Goal: Transaction & Acquisition: Purchase product/service

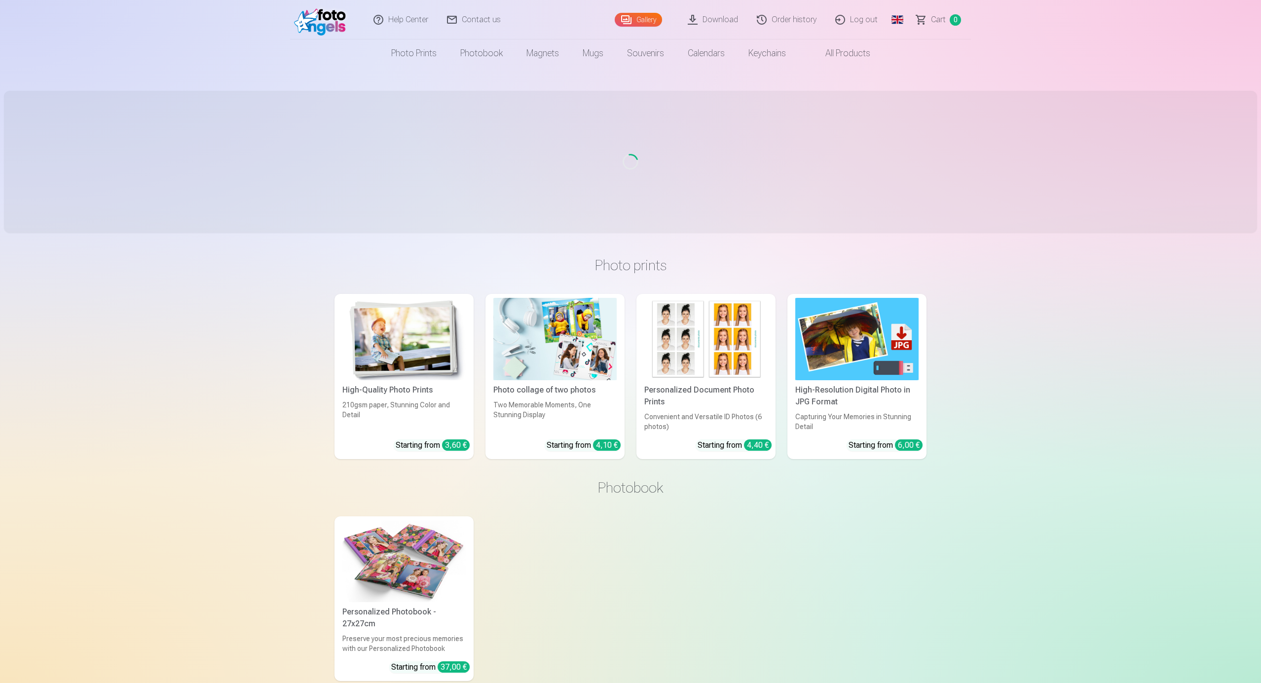
click at [794, 20] on link "Order history" at bounding box center [787, 19] width 78 height 39
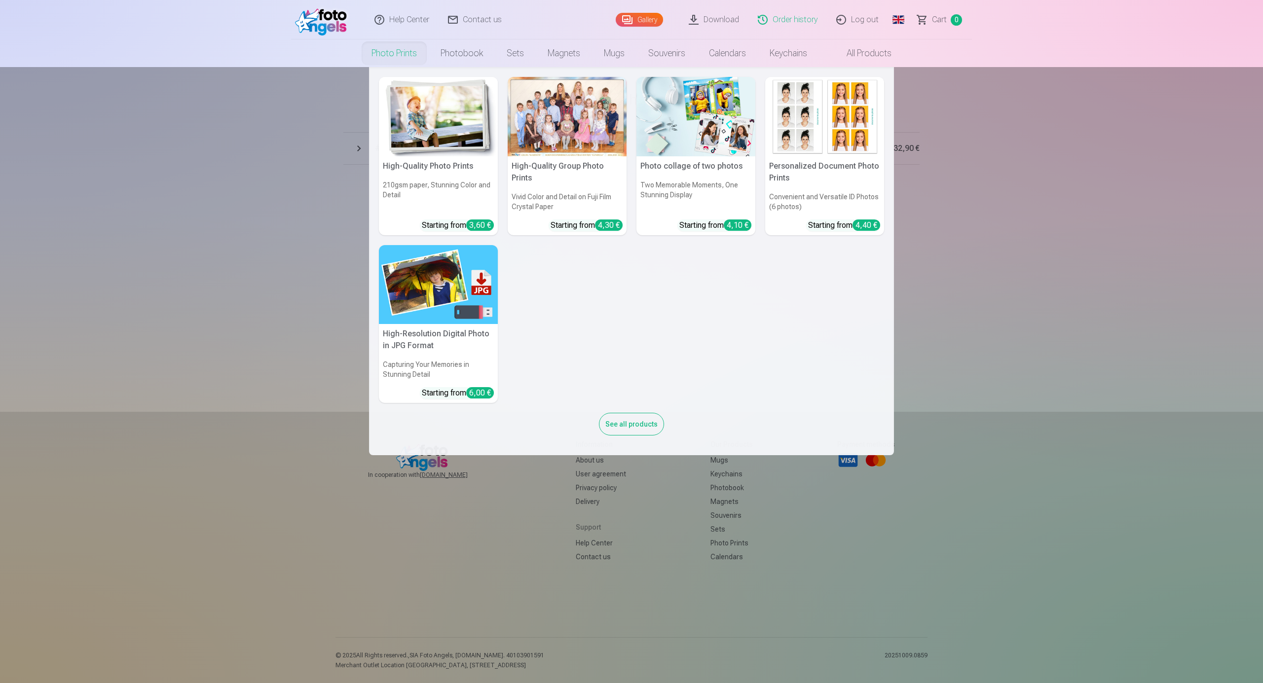
click at [398, 56] on link "Photo prints" at bounding box center [394, 53] width 69 height 28
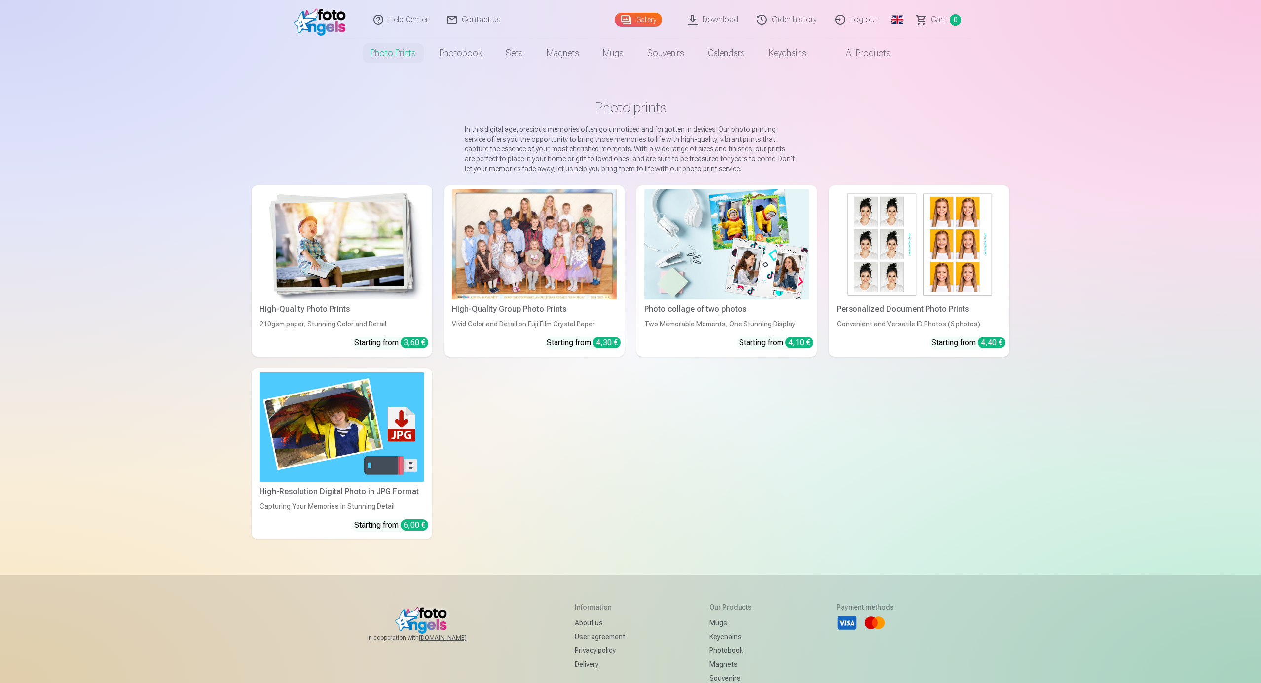
click at [338, 223] on img at bounding box center [341, 244] width 165 height 110
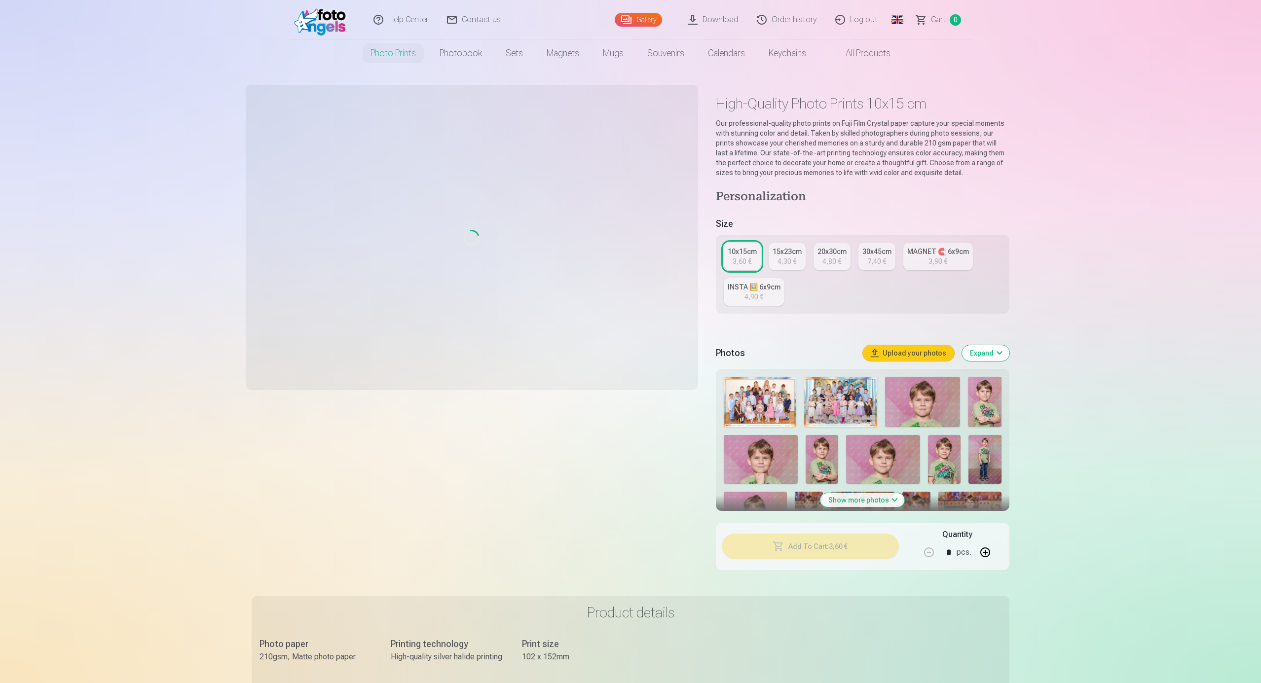
click at [896, 18] on link "Global" at bounding box center [897, 19] width 20 height 39
click at [826, 48] on link "Latvian (lv)" at bounding box center [845, 46] width 115 height 20
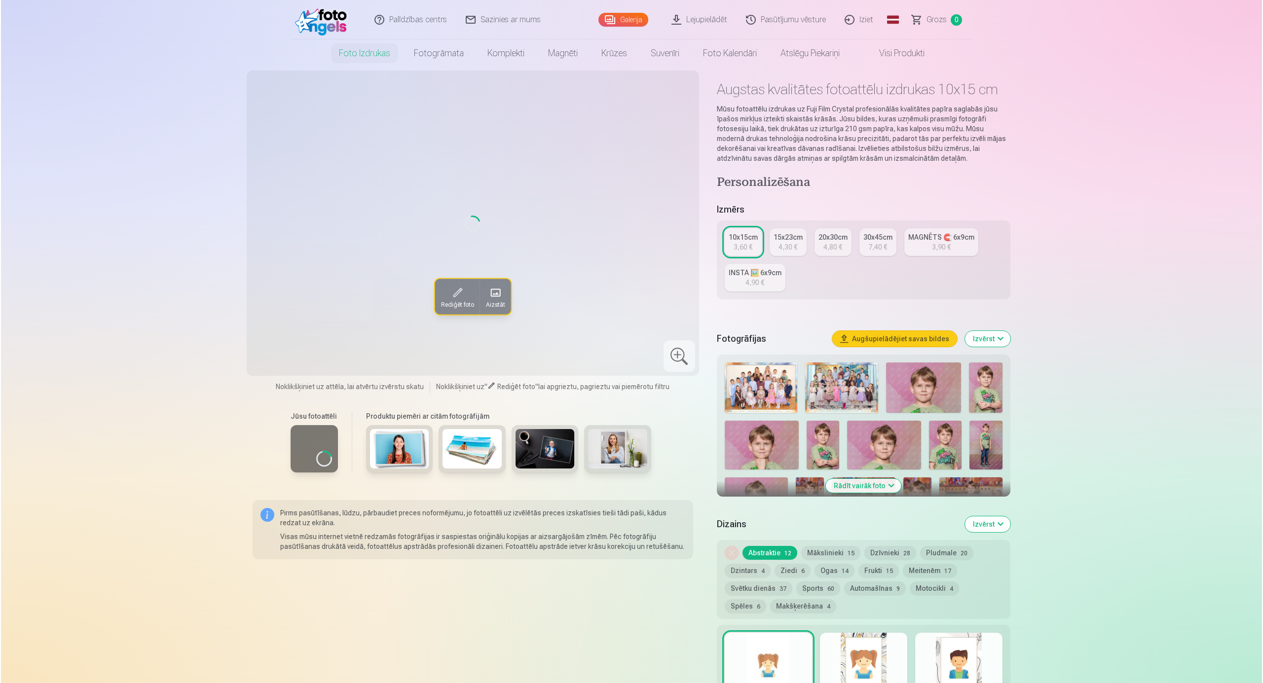
scroll to position [329, 0]
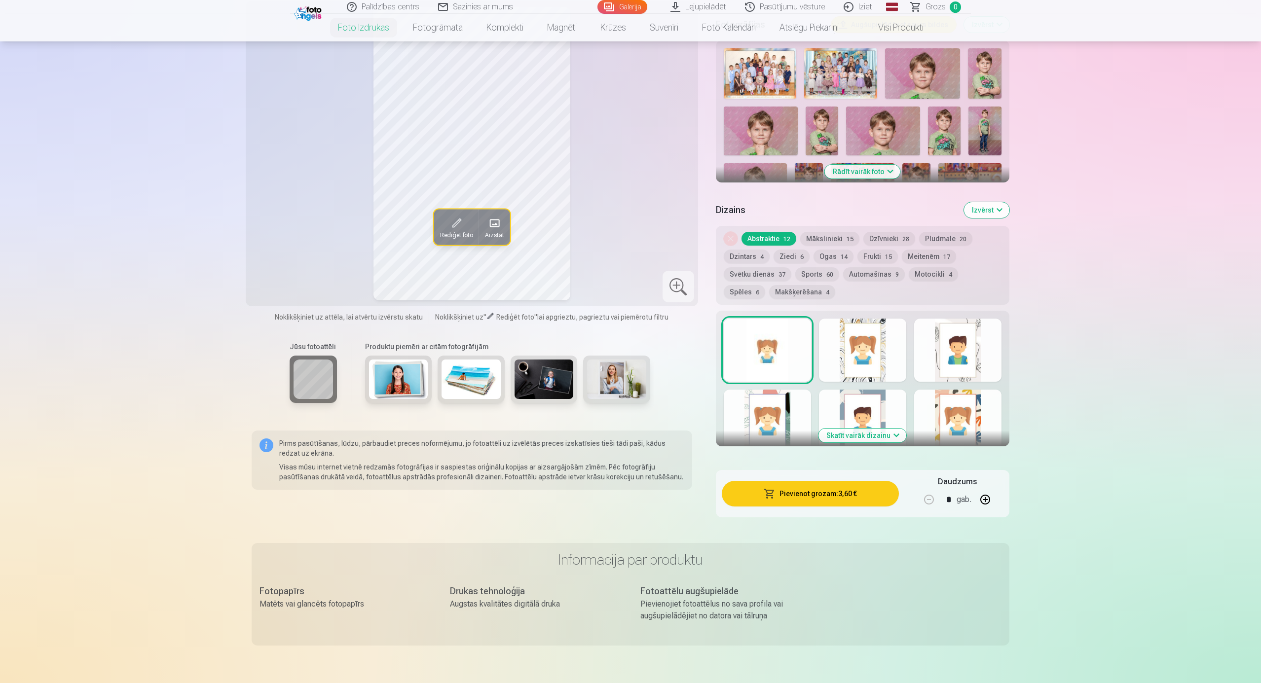
click at [763, 135] on img at bounding box center [761, 131] width 74 height 49
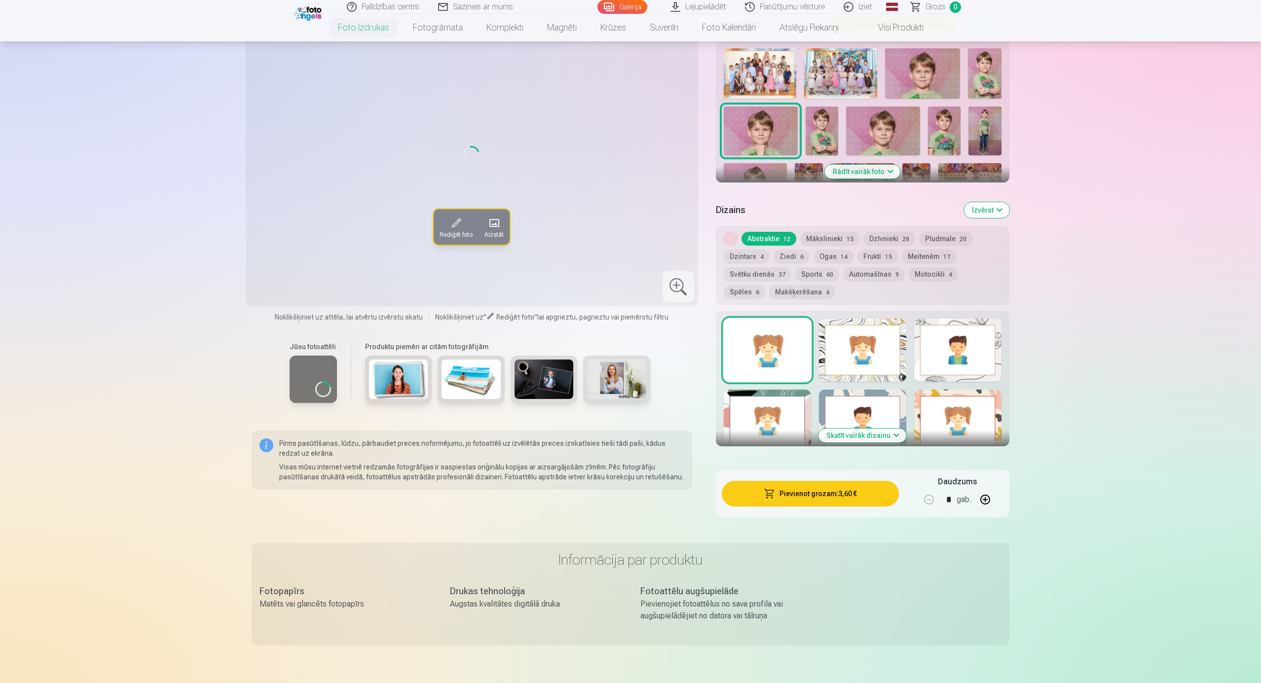
click at [798, 495] on button "Pievienot grozam : 3,60 €" at bounding box center [810, 494] width 177 height 26
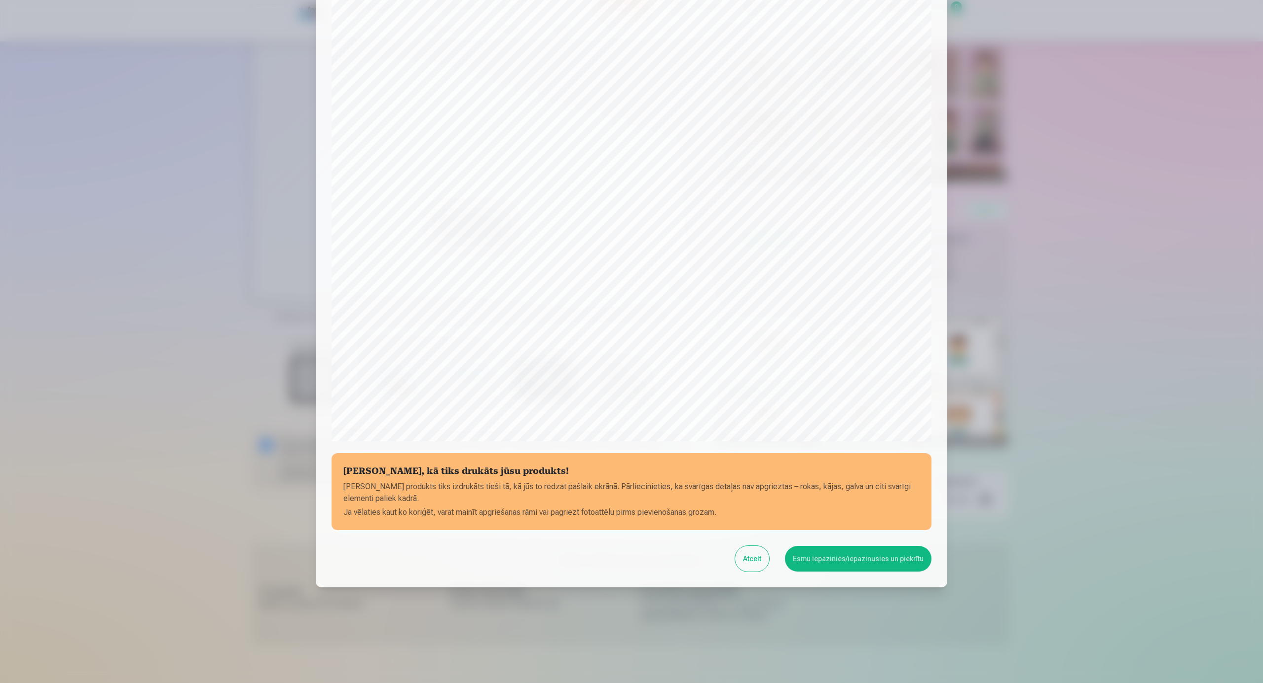
scroll to position [67, 0]
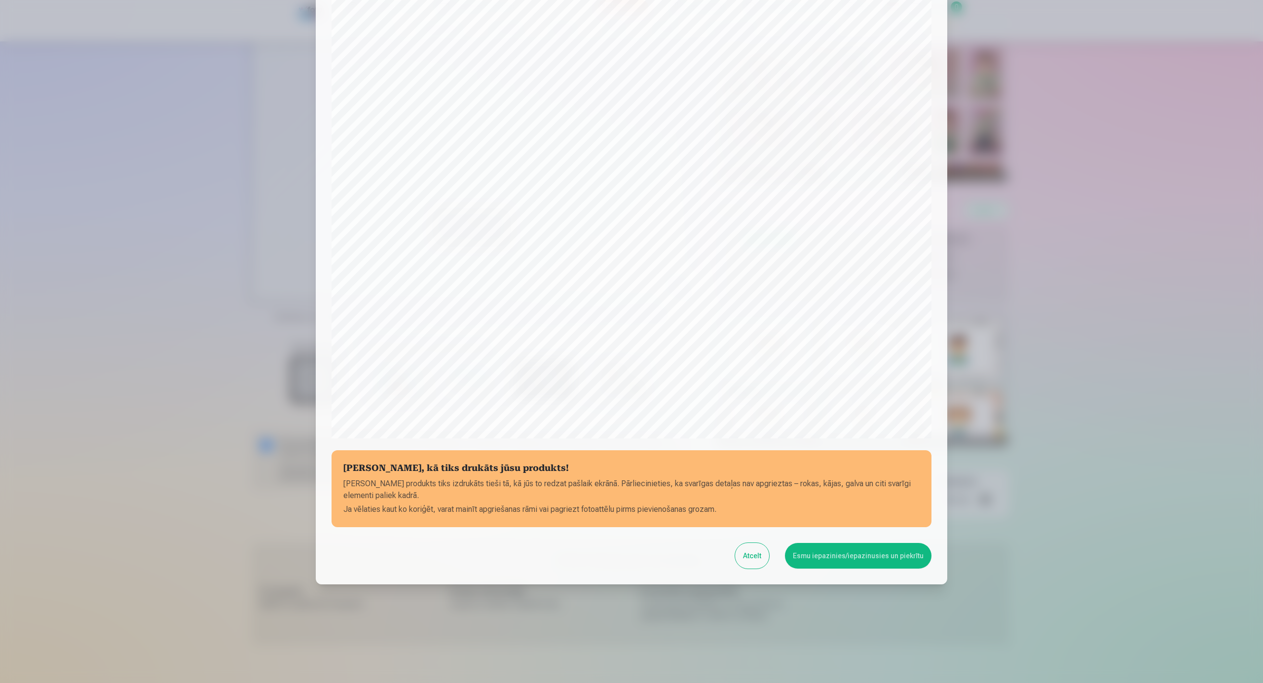
click at [871, 561] on button "Esmu iepazinies/iepazinusies un piekrītu" at bounding box center [858, 556] width 147 height 26
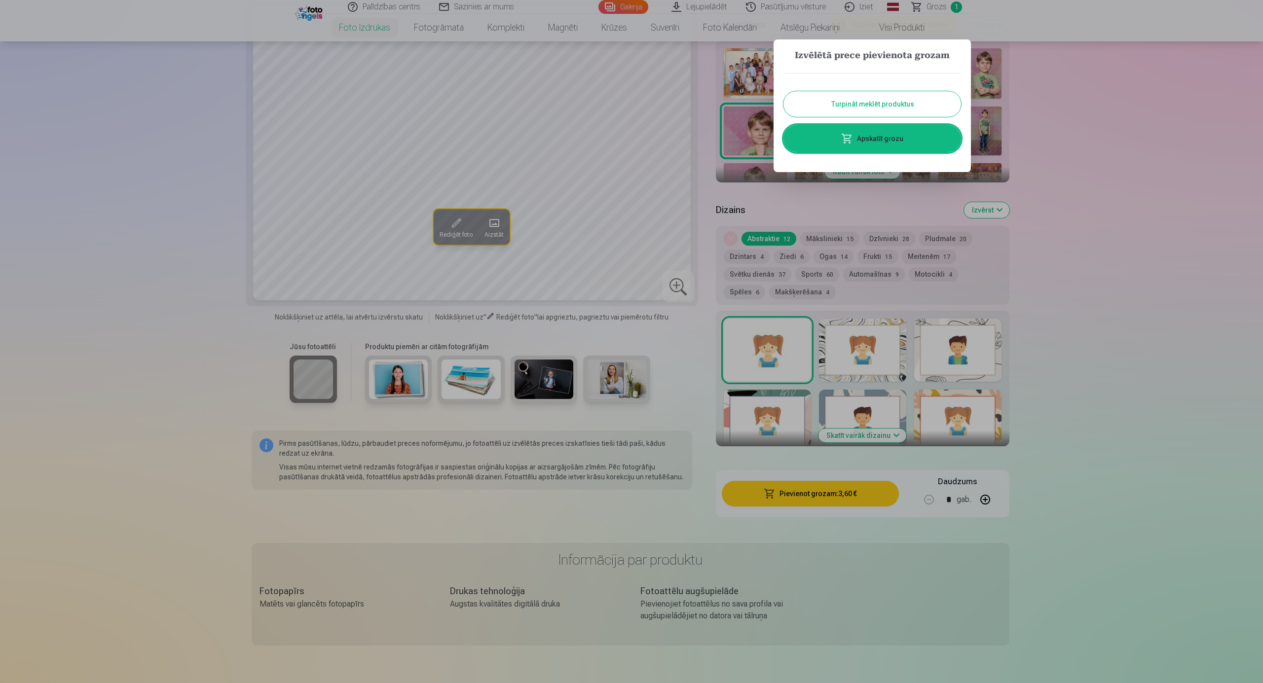
click at [886, 136] on link "Apskatīt grozu" at bounding box center [872, 139] width 178 height 28
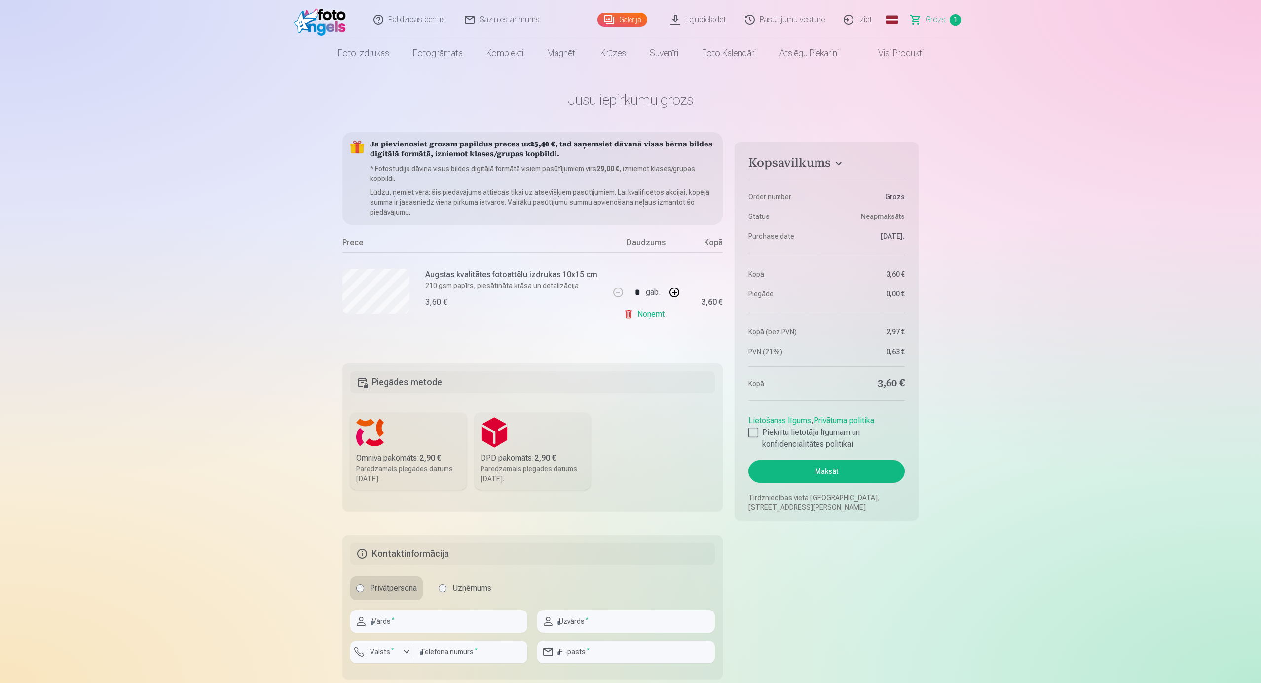
click at [444, 114] on main "Jūsu iepirkumu grozs Kopsavilkums Order number Grozs Status Neapmaksāts Purchas…" at bounding box center [630, 402] width 576 height 671
click at [889, 17] on link "Global" at bounding box center [892, 19] width 20 height 39
click at [836, 87] on link "Russian (ru)" at bounding box center [839, 90] width 115 height 20
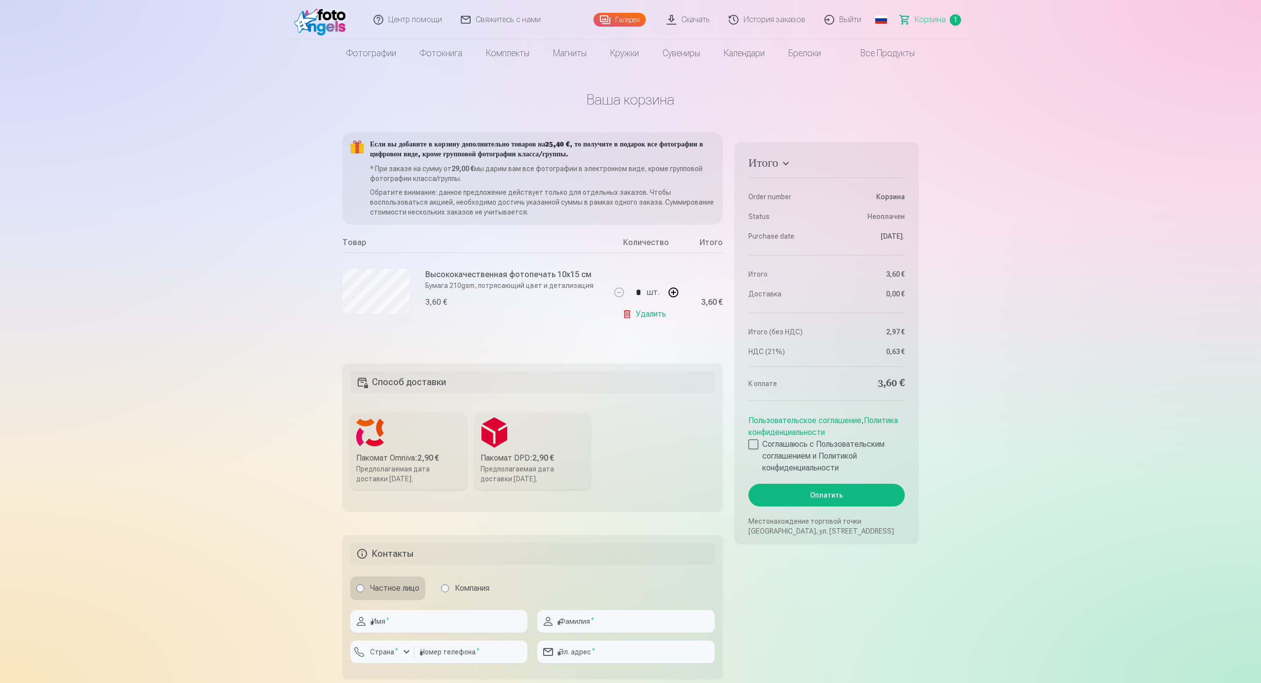
click at [877, 18] on link "Global" at bounding box center [881, 19] width 20 height 39
click at [831, 48] on link "Latvian (lv)" at bounding box center [829, 51] width 115 height 20
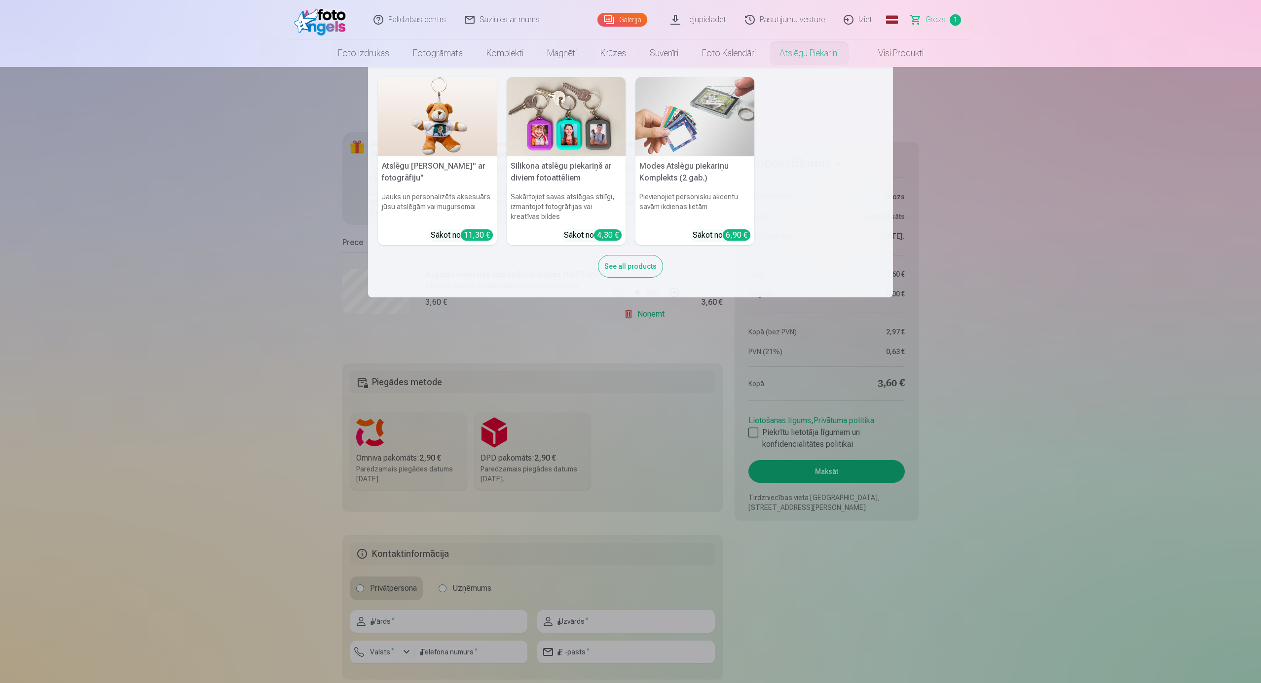
click at [1117, 183] on nav "Atslēgu piekariņš Lācītis" ar fotogrāfiju" Jauks un personalizēts aksesuārs jūs…" at bounding box center [630, 182] width 1261 height 230
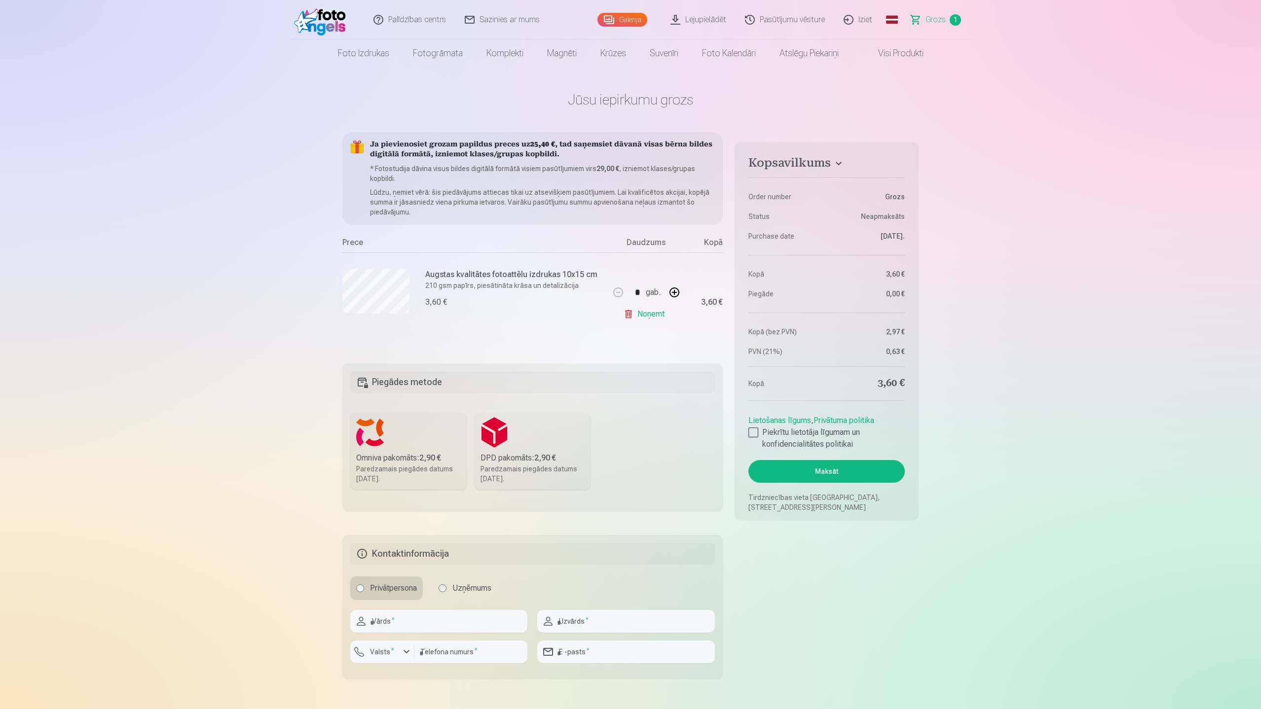
click at [652, 315] on link "Noņemt" at bounding box center [646, 314] width 45 height 20
